Goal: Navigation & Orientation: Find specific page/section

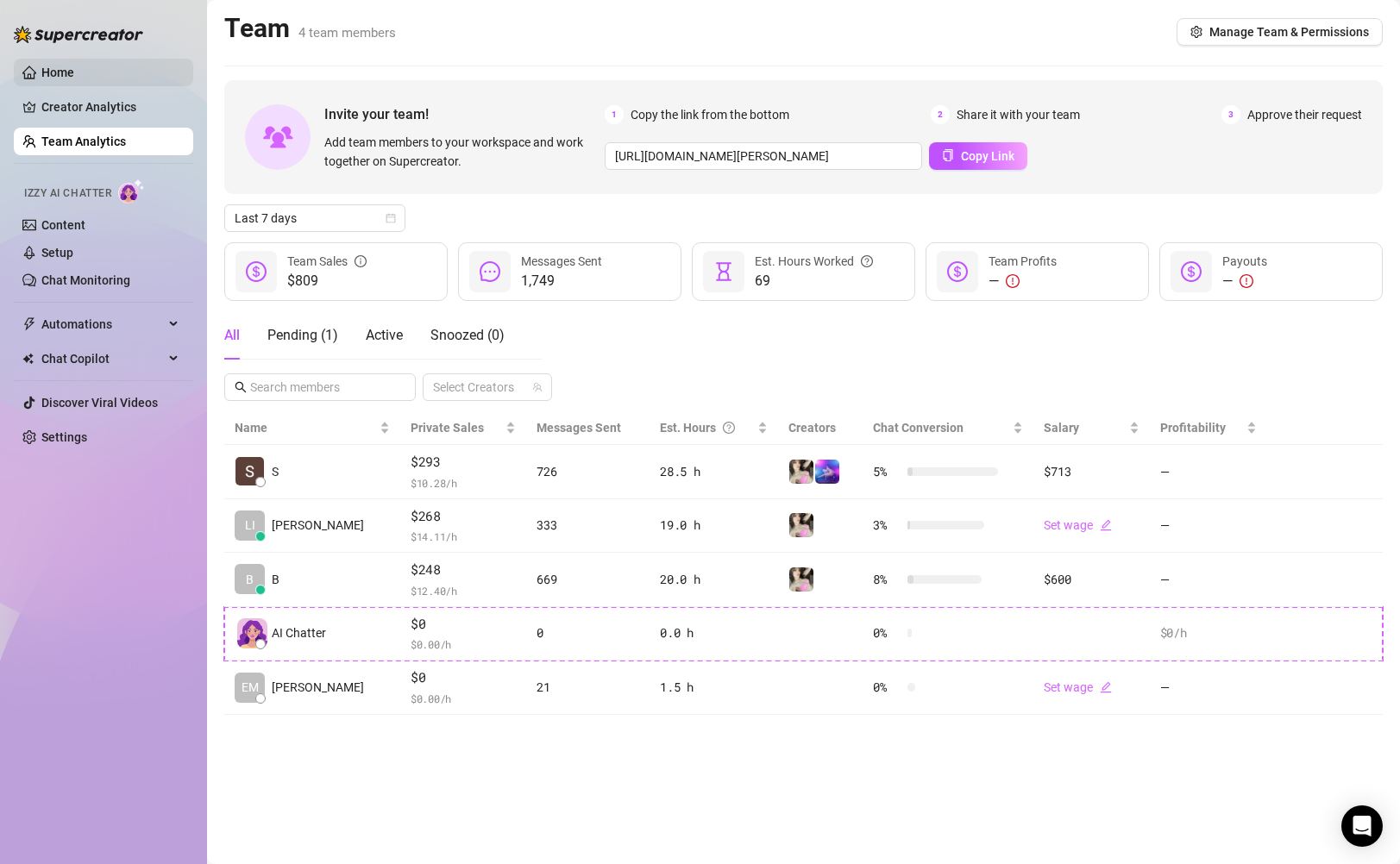
click at [75, 69] on link "Home" at bounding box center [58, 72] width 32 height 13
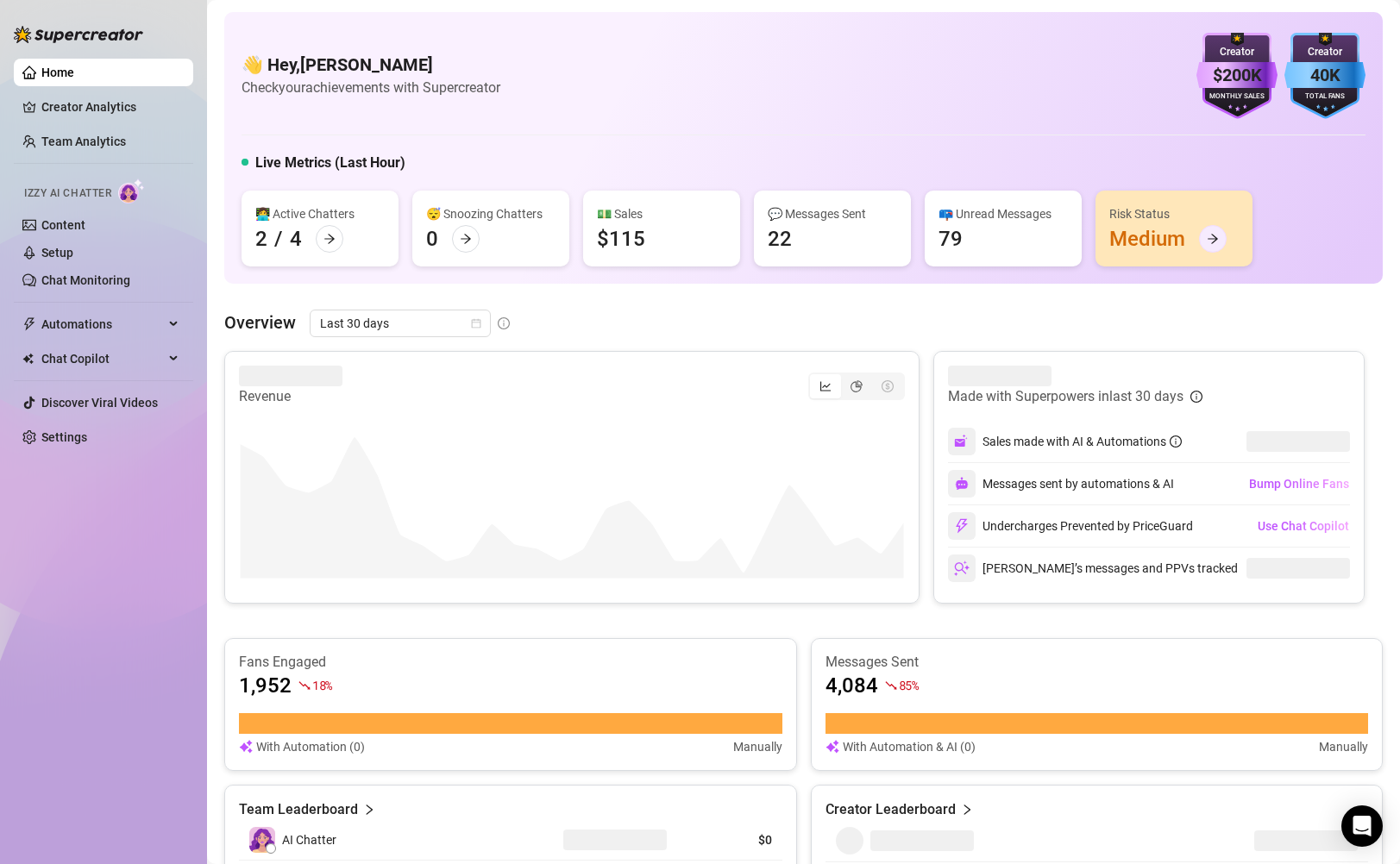
click at [1215, 233] on icon "arrow-right" at bounding box center [1212, 238] width 12 height 12
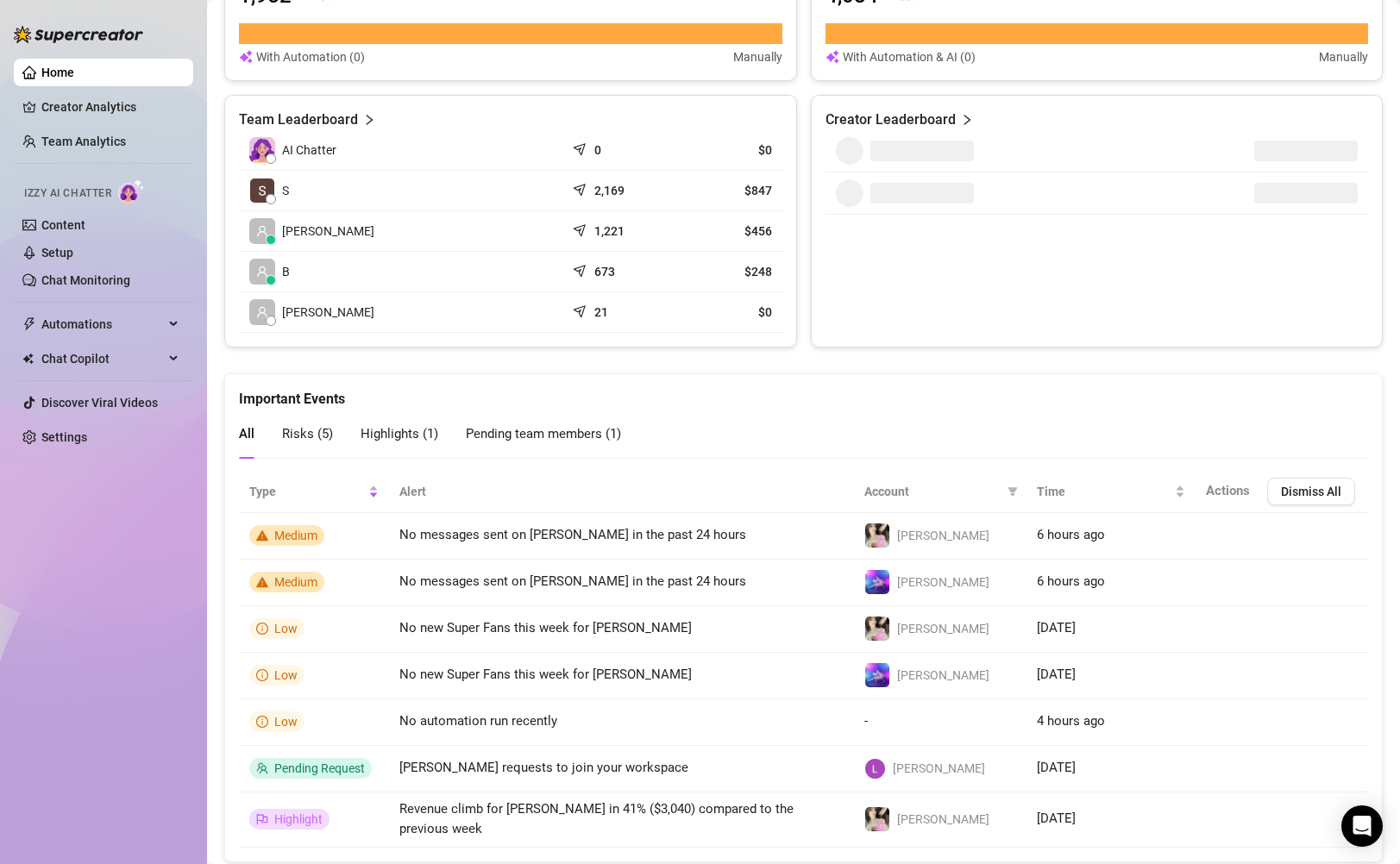
scroll to position [731, 0]
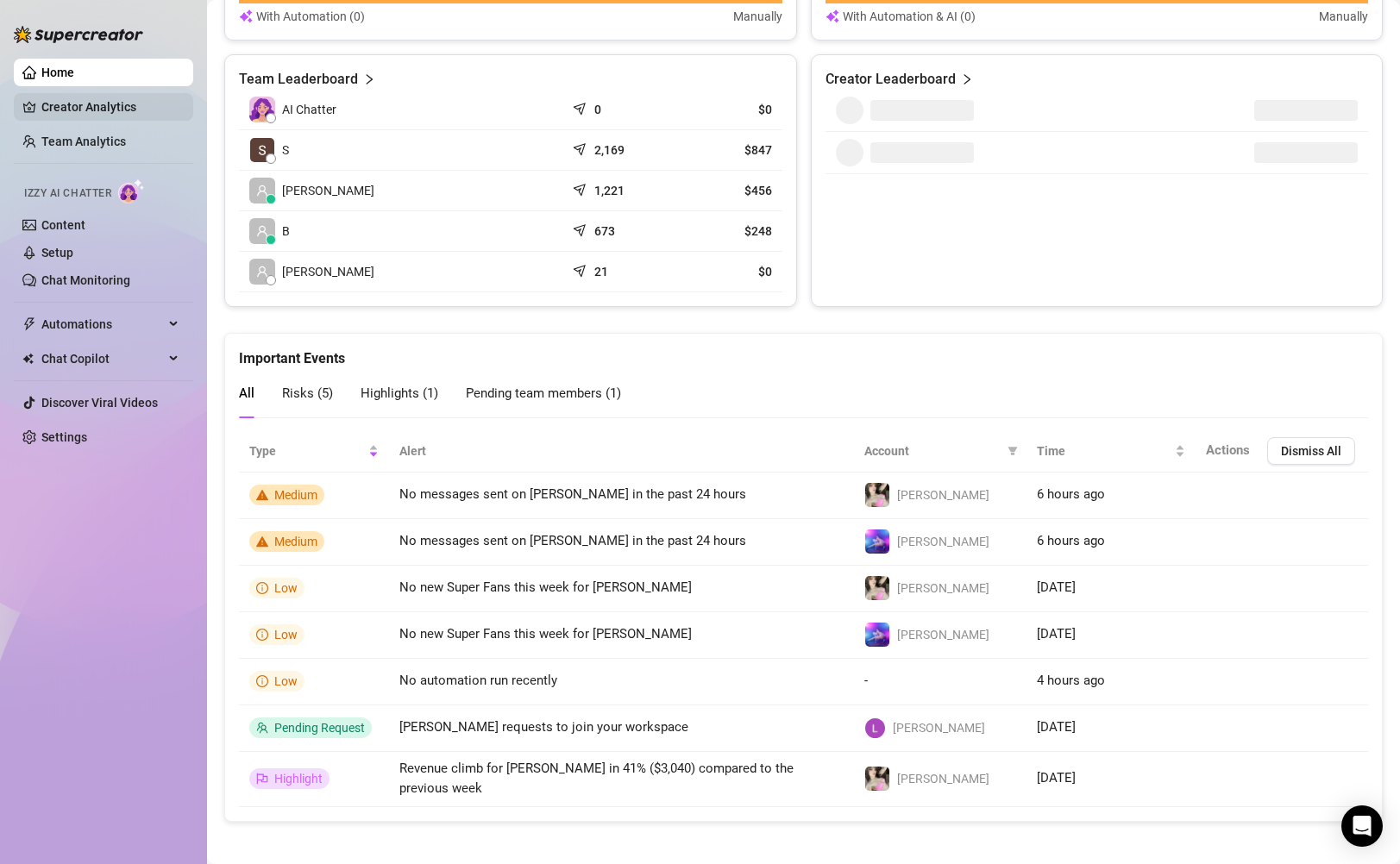
click at [85, 105] on link "Creator Analytics" at bounding box center [111, 107] width 138 height 28
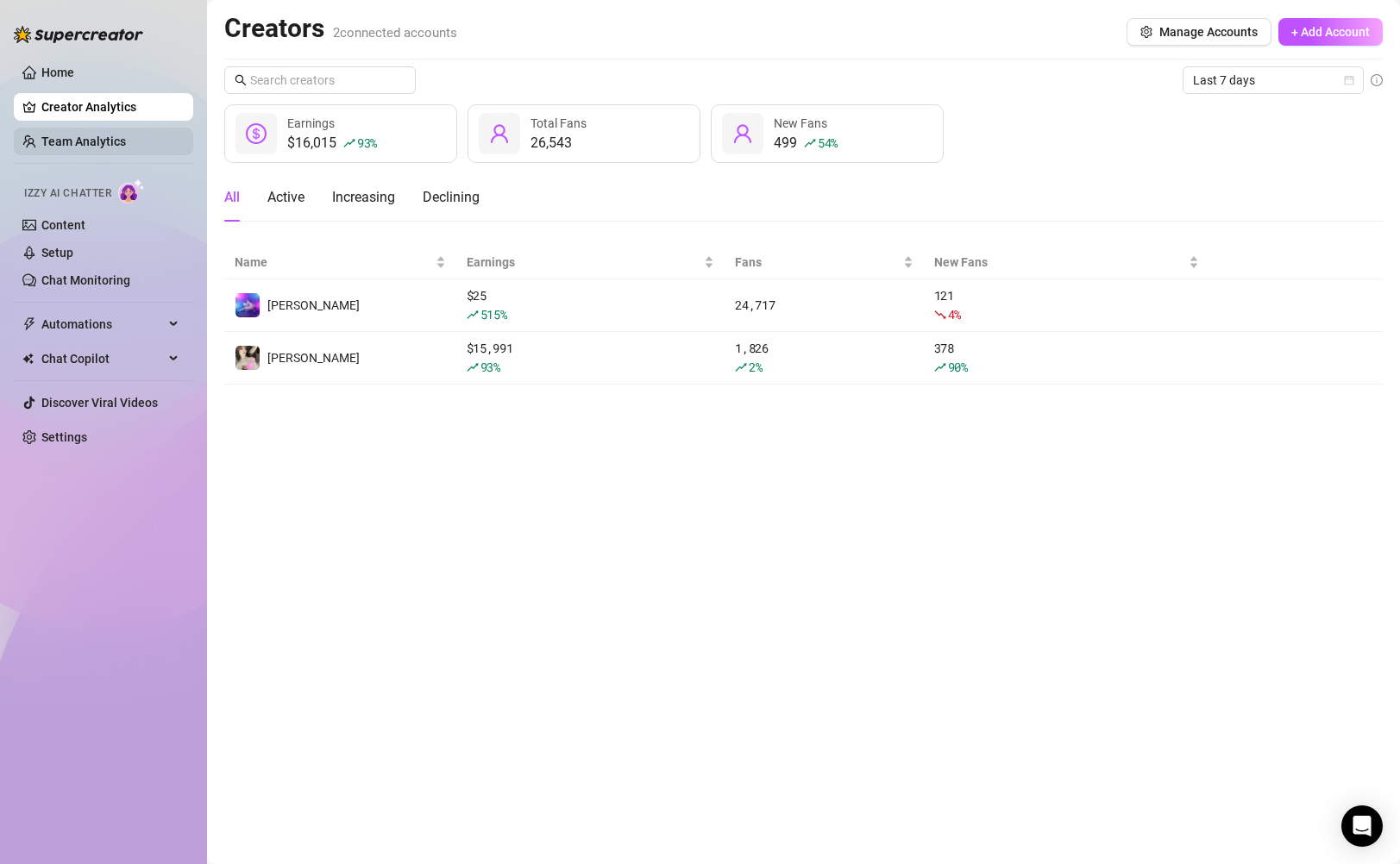
click at [94, 138] on link "Team Analytics" at bounding box center [84, 141] width 85 height 13
